Goal: Task Accomplishment & Management: Check status

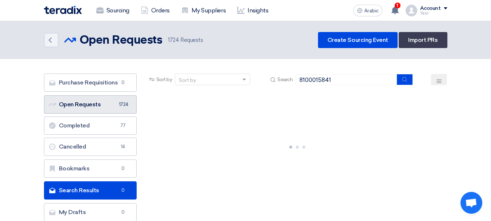
click at [88, 104] on font "Open Requests" at bounding box center [80, 104] width 42 height 7
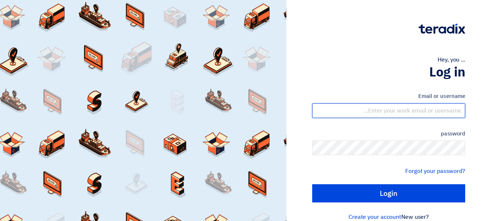
click at [433, 112] on input "text" at bounding box center [388, 110] width 153 height 15
type input "[EMAIL_ADDRESS][DOMAIN_NAME]"
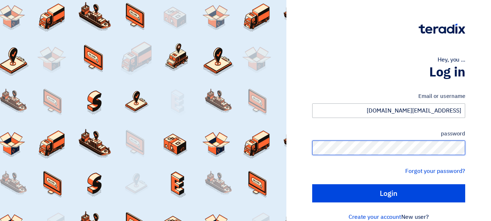
click at [312, 184] on input "Login" at bounding box center [388, 193] width 153 height 18
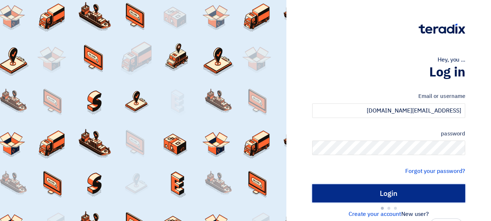
click at [373, 197] on input "Login" at bounding box center [388, 193] width 153 height 18
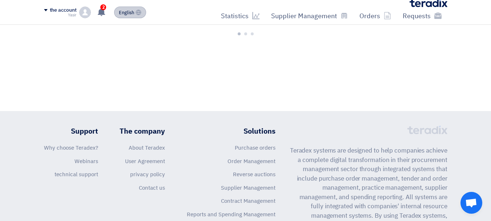
click at [117, 17] on button "English EN" at bounding box center [130, 13] width 32 height 12
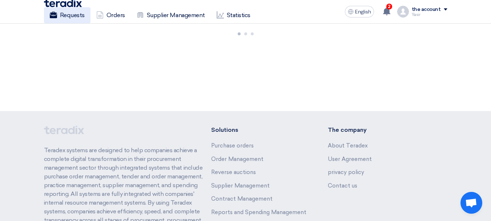
click at [82, 17] on font "Requests" at bounding box center [72, 15] width 25 height 7
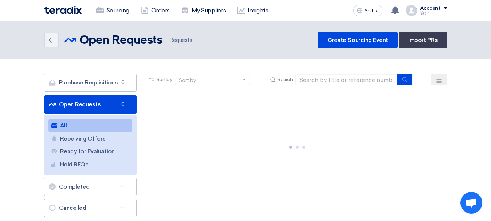
click at [97, 107] on link "Open Requests Open Requests 0" at bounding box center [90, 104] width 93 height 18
click at [342, 84] on input at bounding box center [347, 79] width 102 height 11
paste input "8100015841"
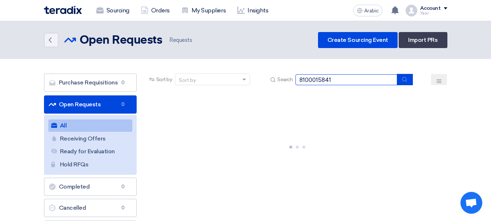
type input "8100015841"
click at [402, 81] on icon "submit" at bounding box center [405, 79] width 6 height 6
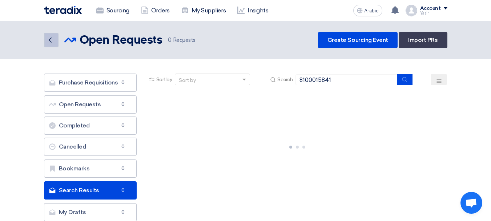
click at [45, 38] on link "Back" at bounding box center [51, 40] width 15 height 15
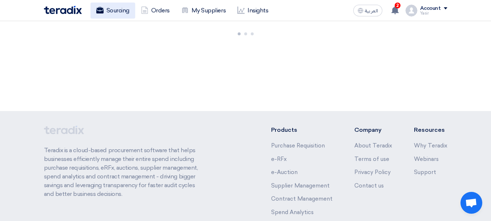
click at [112, 13] on link "Sourcing" at bounding box center [113, 11] width 45 height 16
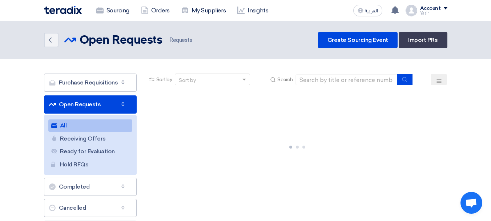
click at [95, 105] on link "Open Requests Open Requests 0" at bounding box center [90, 104] width 93 height 18
click at [113, 11] on font "Sourcing" at bounding box center [118, 10] width 23 height 7
click at [99, 110] on link "Open Requests Open Requests 0" at bounding box center [90, 104] width 93 height 18
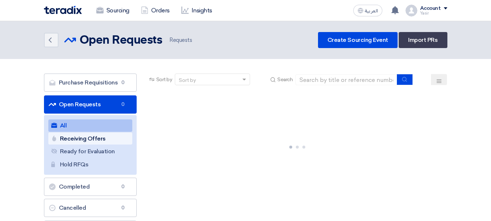
click at [83, 140] on link "Receiving Offers Receiving Offers" at bounding box center [90, 138] width 84 height 12
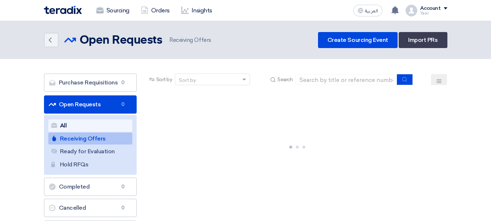
click at [78, 128] on link "All All" at bounding box center [90, 125] width 84 height 12
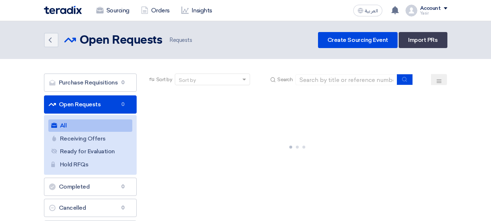
click at [100, 101] on link "Open Requests Open Requests 0" at bounding box center [90, 104] width 93 height 18
click at [117, 109] on link "Open Requests Open Requests 0" at bounding box center [90, 104] width 93 height 18
click at [80, 106] on link "Open Requests Open Requests 0" at bounding box center [90, 104] width 93 height 18
click at [87, 102] on link "Open Requests Open Requests 0" at bounding box center [90, 104] width 93 height 18
click at [69, 101] on link "Open Requests Open Requests 0" at bounding box center [90, 104] width 93 height 18
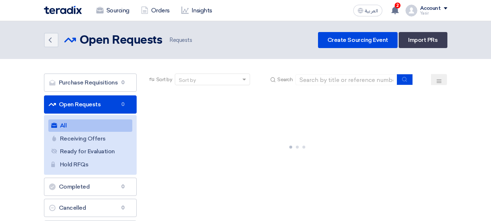
click at [83, 104] on link "Open Requests Open Requests 0" at bounding box center [90, 104] width 93 height 18
drag, startPoint x: 67, startPoint y: 107, endPoint x: 88, endPoint y: 111, distance: 20.7
click at [67, 107] on link "Open Requests Open Requests 0" at bounding box center [90, 104] width 93 height 18
click at [93, 104] on link "Open Requests Open Requests 0" at bounding box center [90, 104] width 93 height 18
click at [84, 108] on link "Open Requests Open Requests 0" at bounding box center [90, 104] width 93 height 18
